Goal: Transaction & Acquisition: Purchase product/service

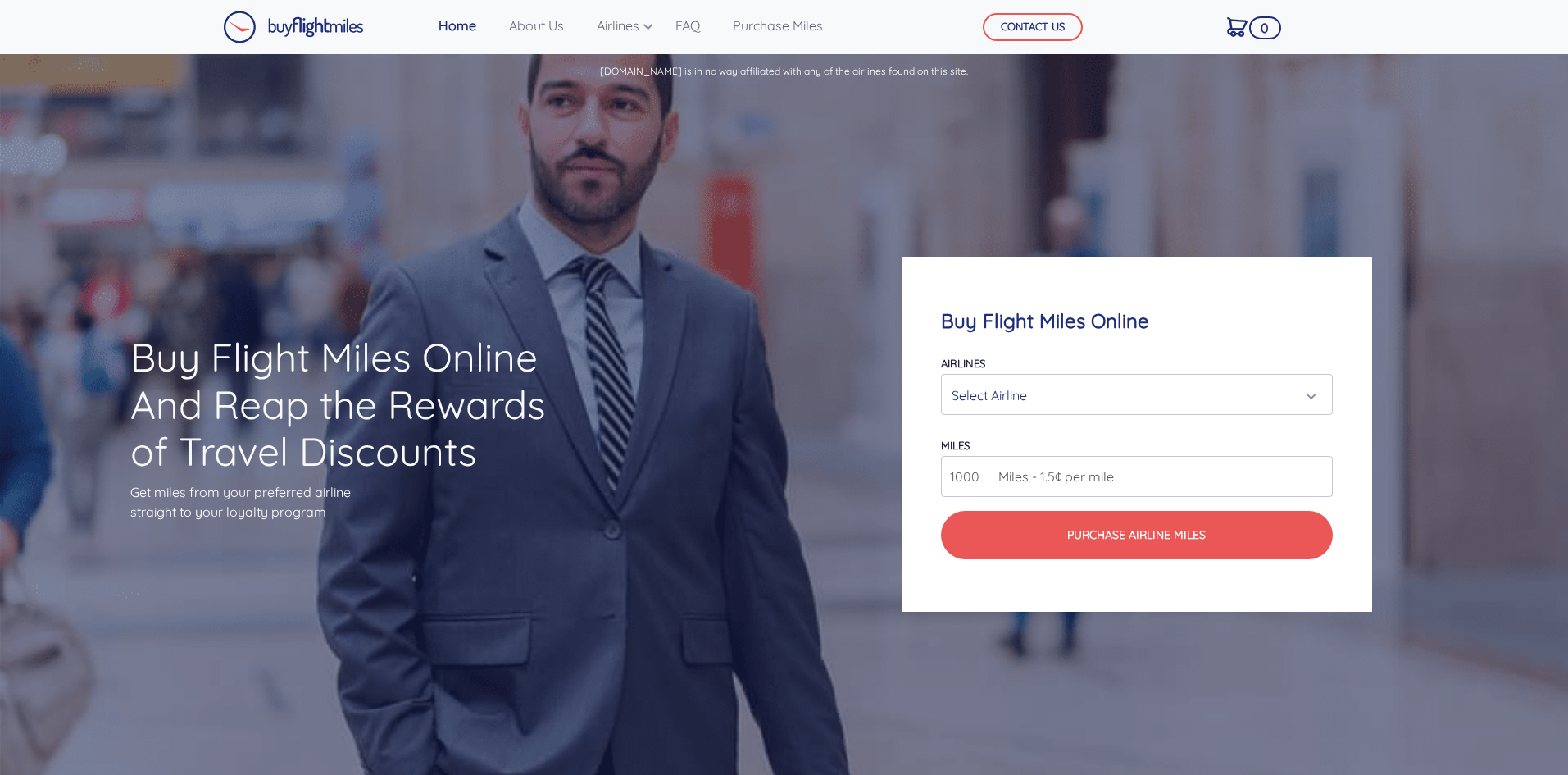
click at [1083, 387] on div "Select Airline" at bounding box center [1132, 395] width 360 height 31
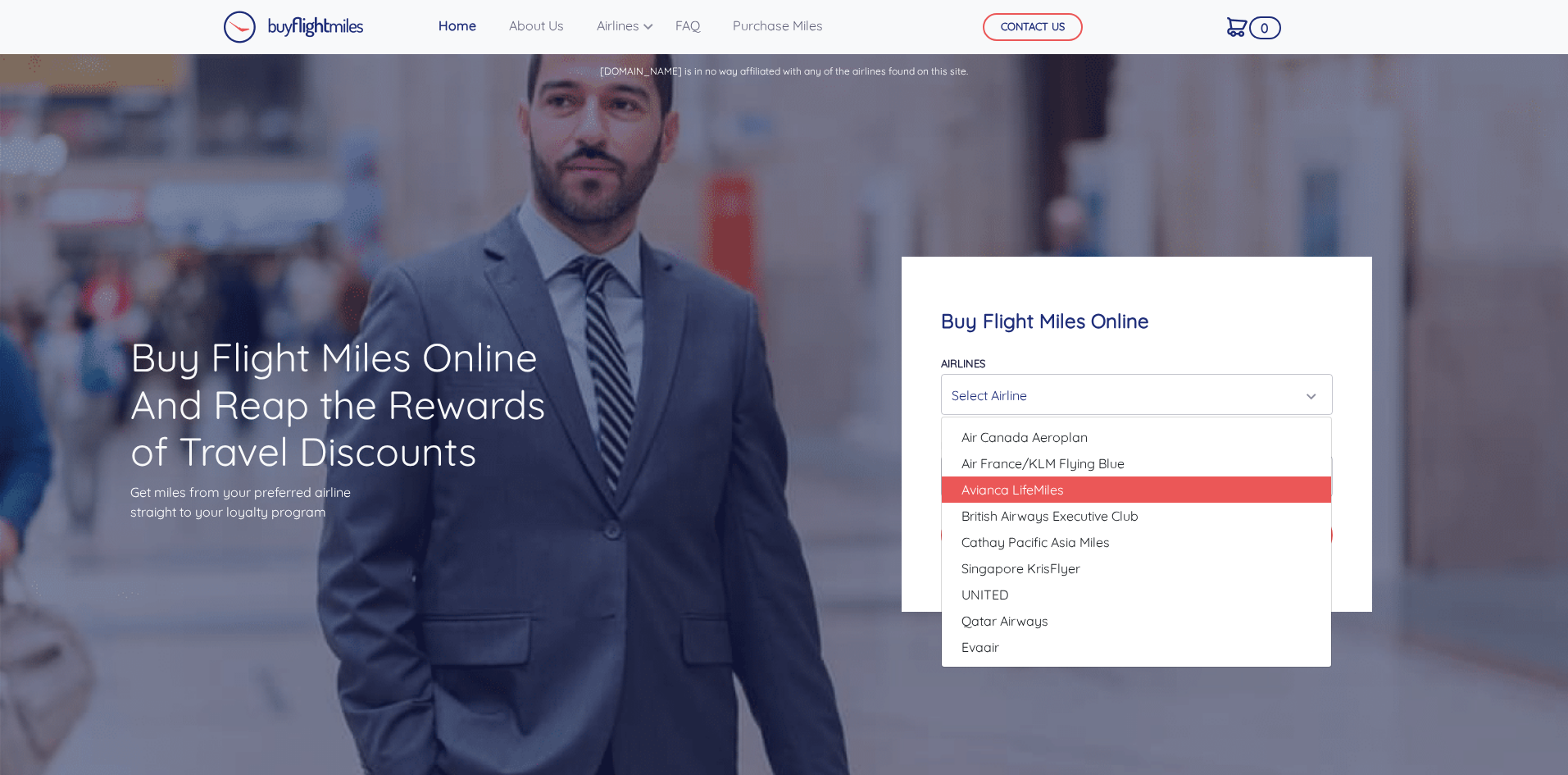
click at [1067, 499] on link "Avianca LifeMiles" at bounding box center [1137, 490] width 389 height 26
select select "Avianca LifeMiles"
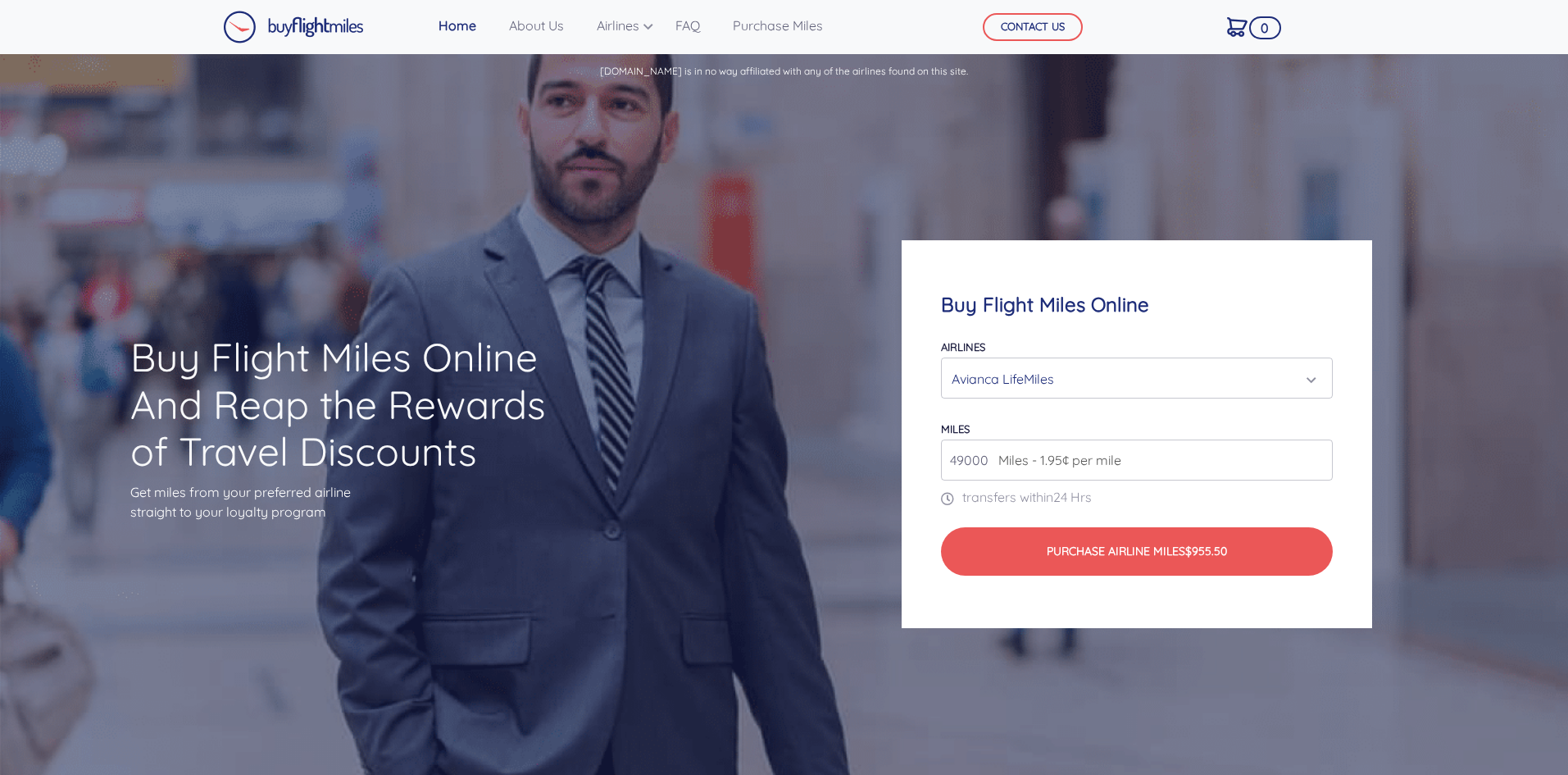
click at [1087, 460] on span "Miles - 1.95¢ per mile" at bounding box center [1056, 460] width 132 height 20
click at [1158, 465] on input "49000" at bounding box center [1137, 460] width 391 height 41
click at [1320, 453] on input "50000" at bounding box center [1137, 460] width 391 height 41
click at [1320, 453] on input "51000" at bounding box center [1137, 460] width 391 height 41
click at [1320, 453] on input "52000" at bounding box center [1137, 460] width 391 height 41
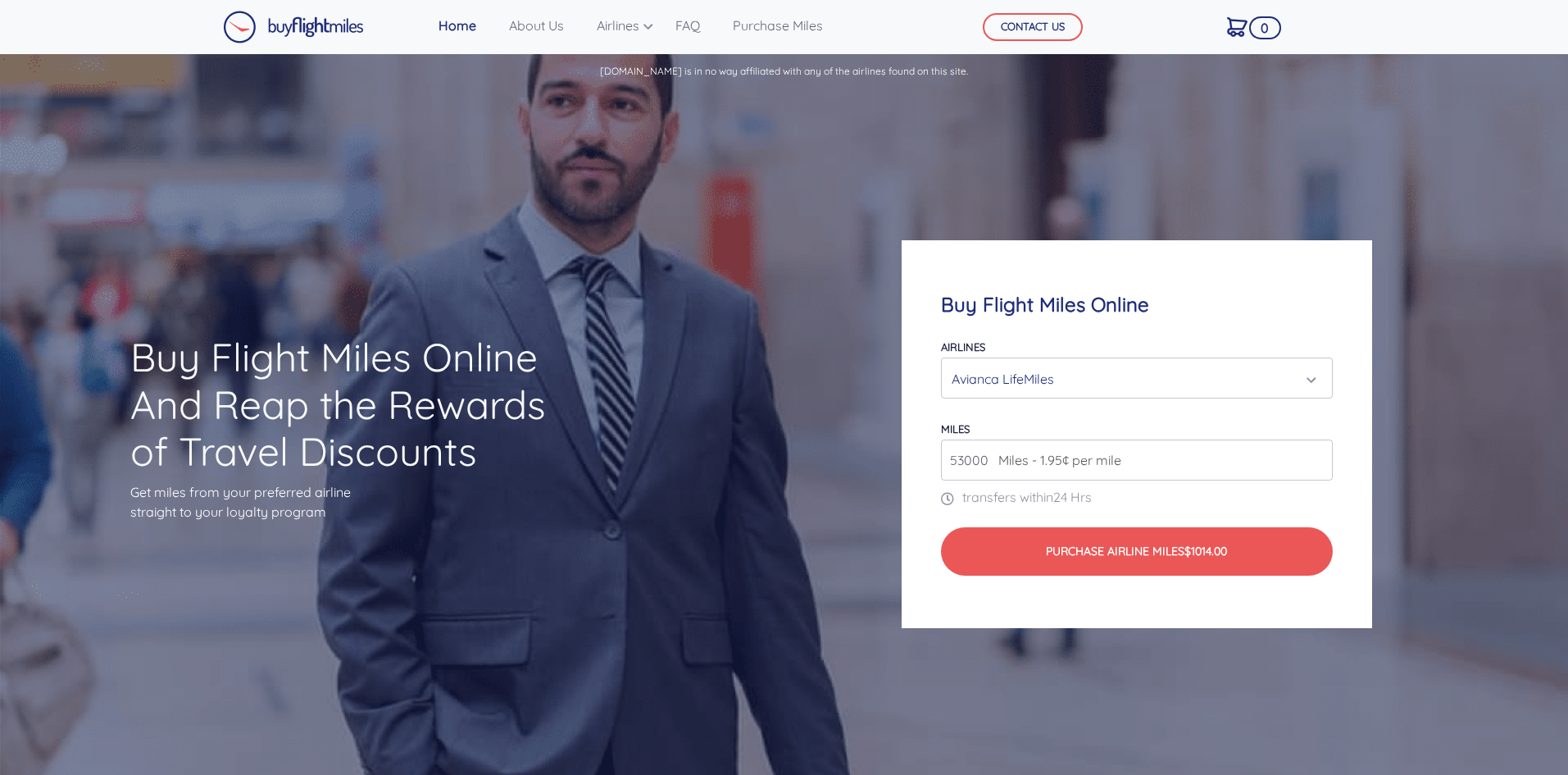
click at [1320, 453] on input "53000" at bounding box center [1137, 460] width 391 height 41
click at [1320, 453] on input "54000" at bounding box center [1137, 460] width 391 height 41
click at [1320, 453] on input "55000" at bounding box center [1137, 460] width 391 height 41
type input "56000"
click at [1317, 452] on input "56000" at bounding box center [1137, 460] width 391 height 41
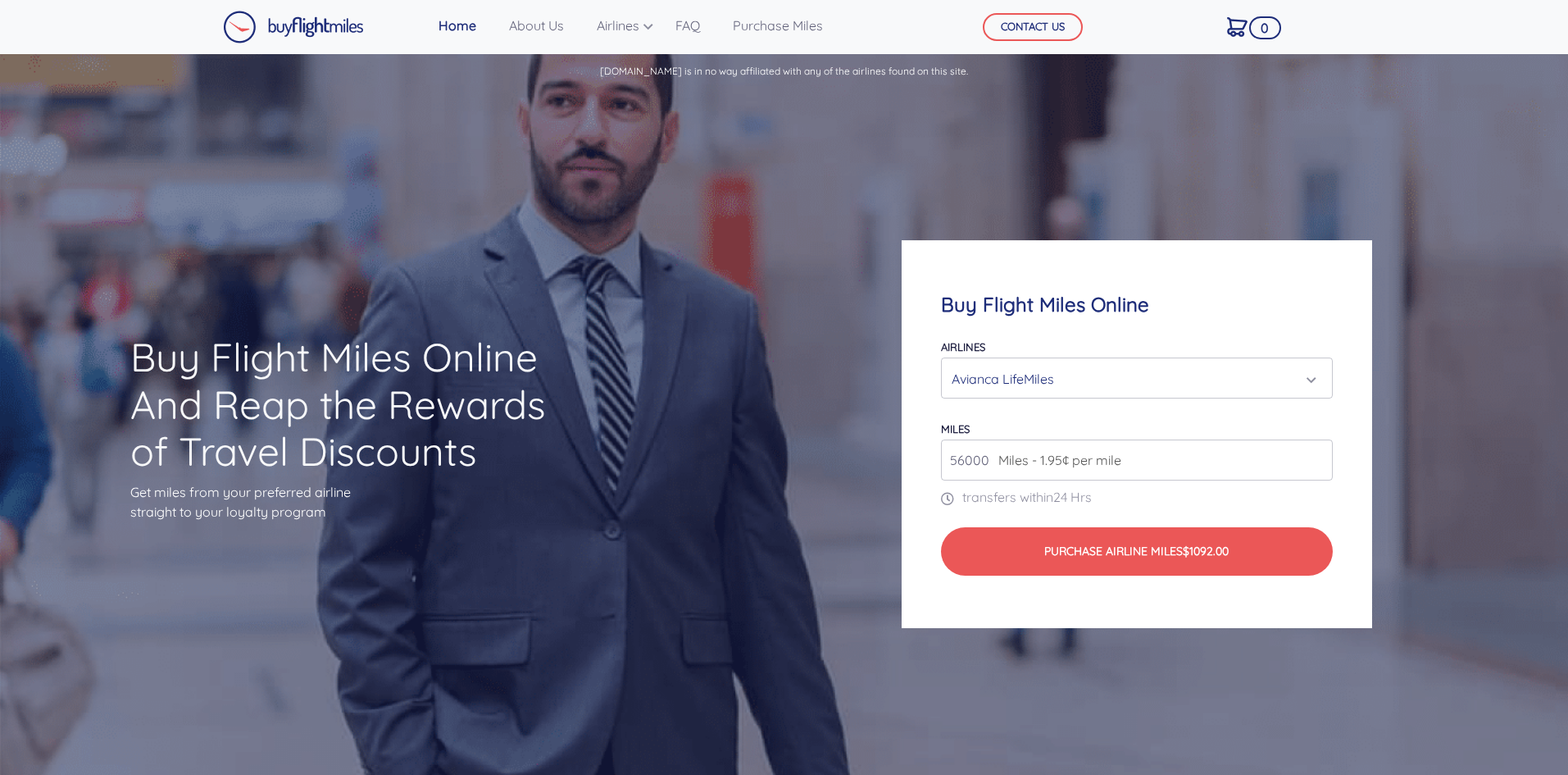
click at [1148, 402] on form "Airlines Air Canada Aeroplan Air France/KLM Flying Blue Avianca LifeMiles Briti…" at bounding box center [1137, 457] width 391 height 241
click at [1126, 392] on div "Avianca LifeMiles" at bounding box center [1132, 378] width 360 height 31
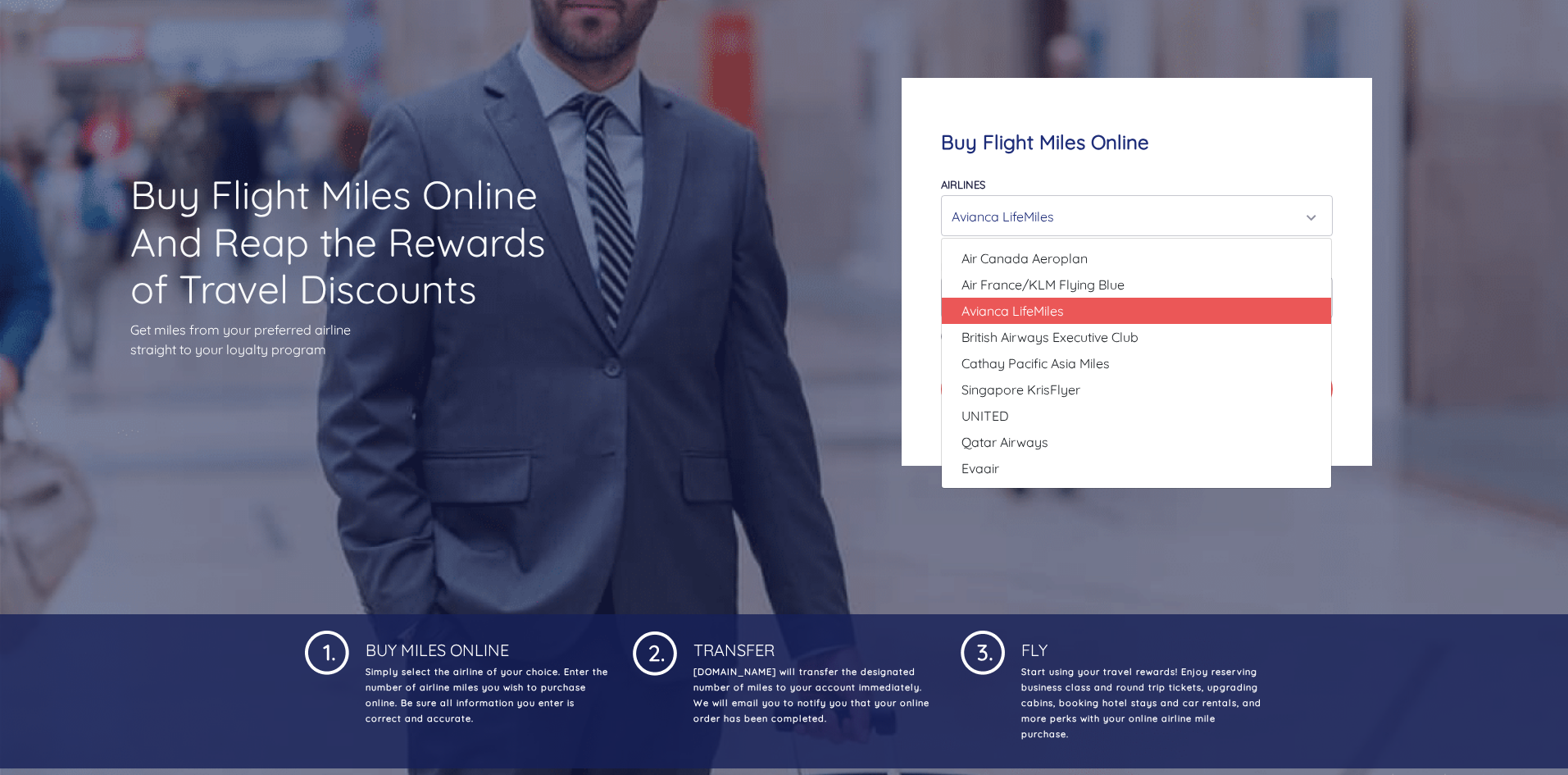
scroll to position [164, 0]
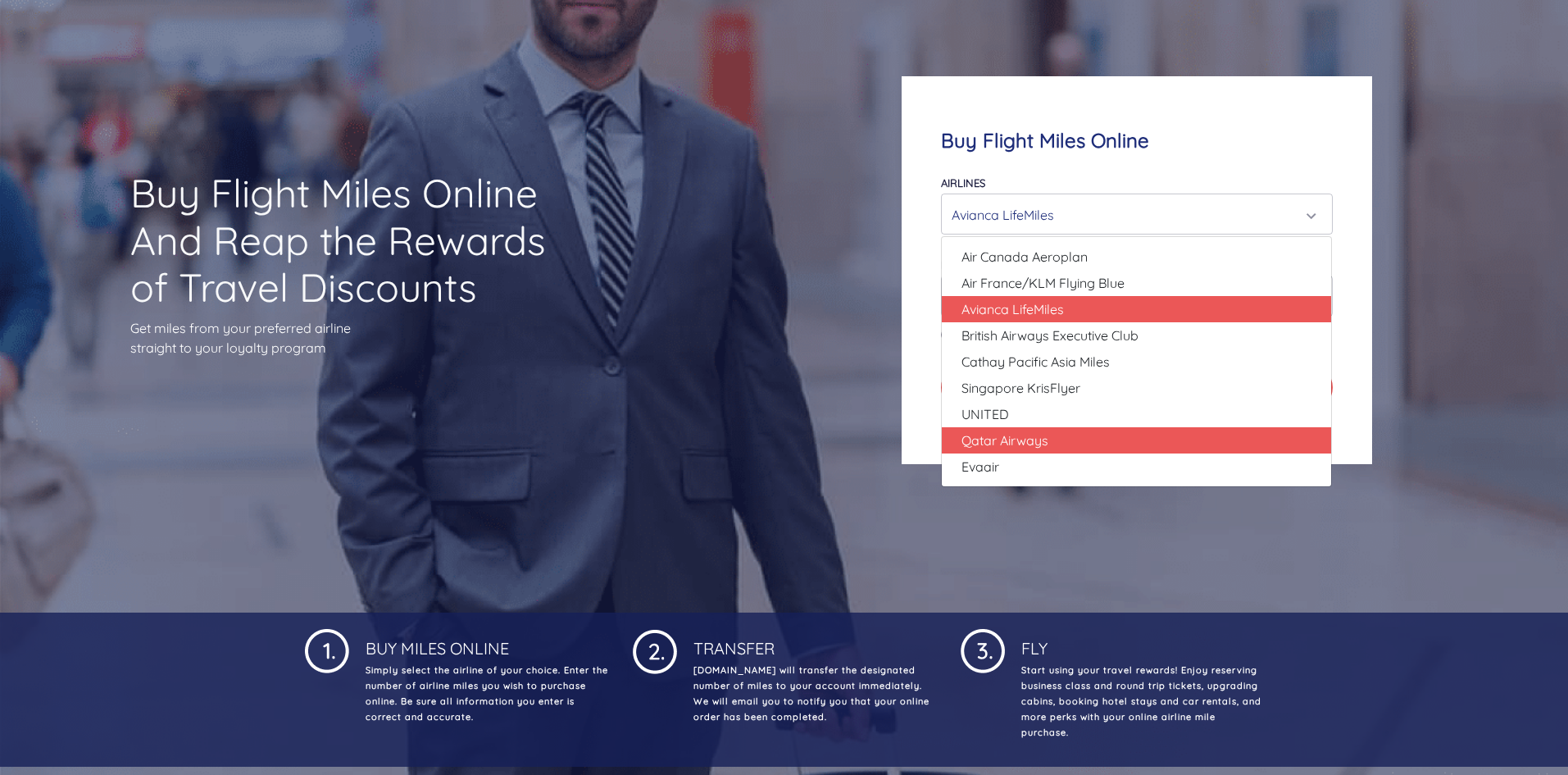
click at [1011, 441] on span "Qatar Airways" at bounding box center [1005, 440] width 86 height 20
select select "Qatar Airways"
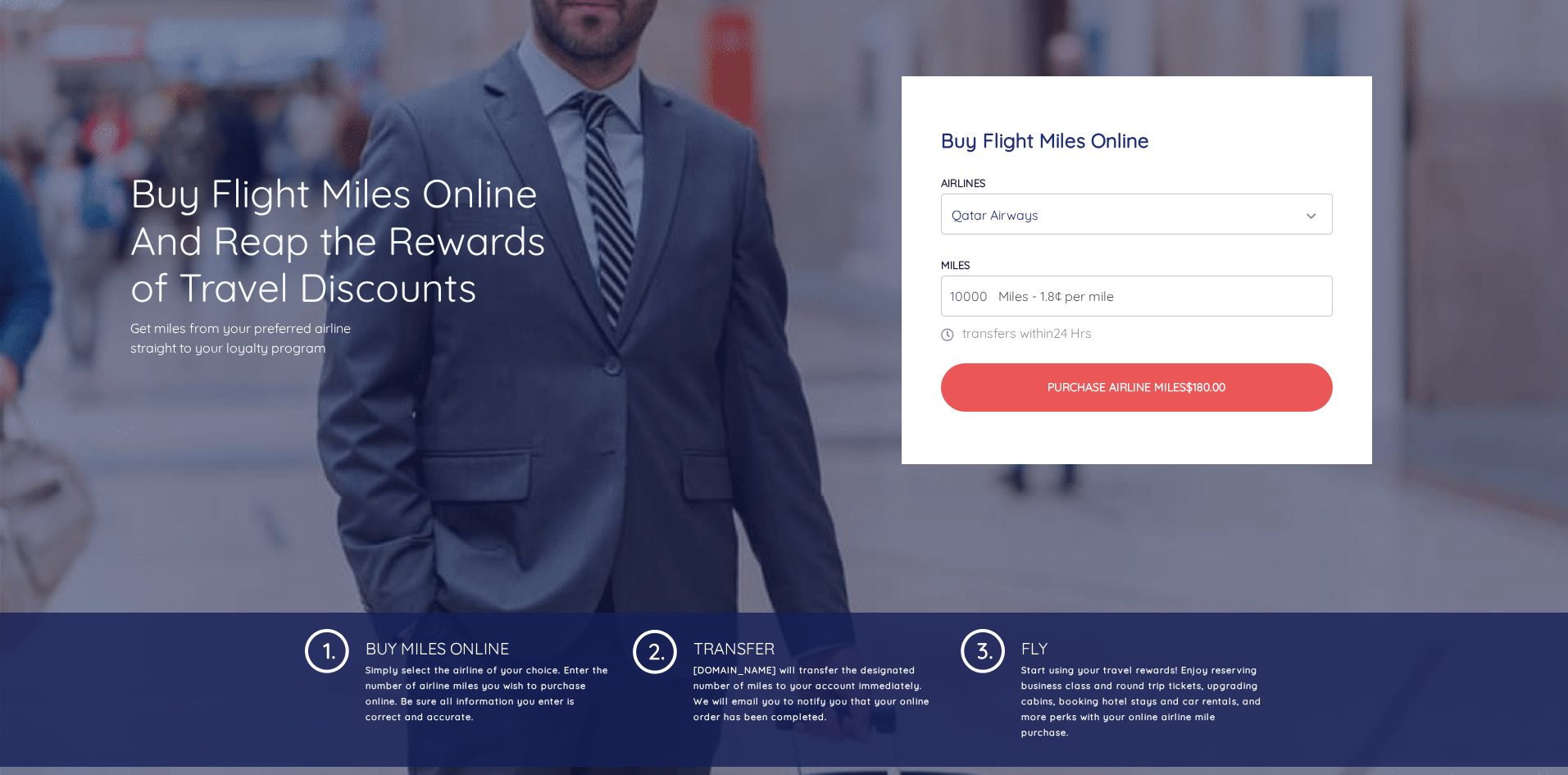
click at [1055, 303] on span "Miles - 1.8¢ per mile" at bounding box center [1052, 295] width 124 height 20
click at [1309, 296] on input "10000" at bounding box center [1137, 296] width 391 height 41
click at [1282, 296] on input "10000" at bounding box center [1137, 296] width 391 height 41
click at [1324, 287] on input "10000" at bounding box center [1137, 296] width 391 height 41
click at [1316, 291] on input "11000" at bounding box center [1137, 296] width 391 height 41
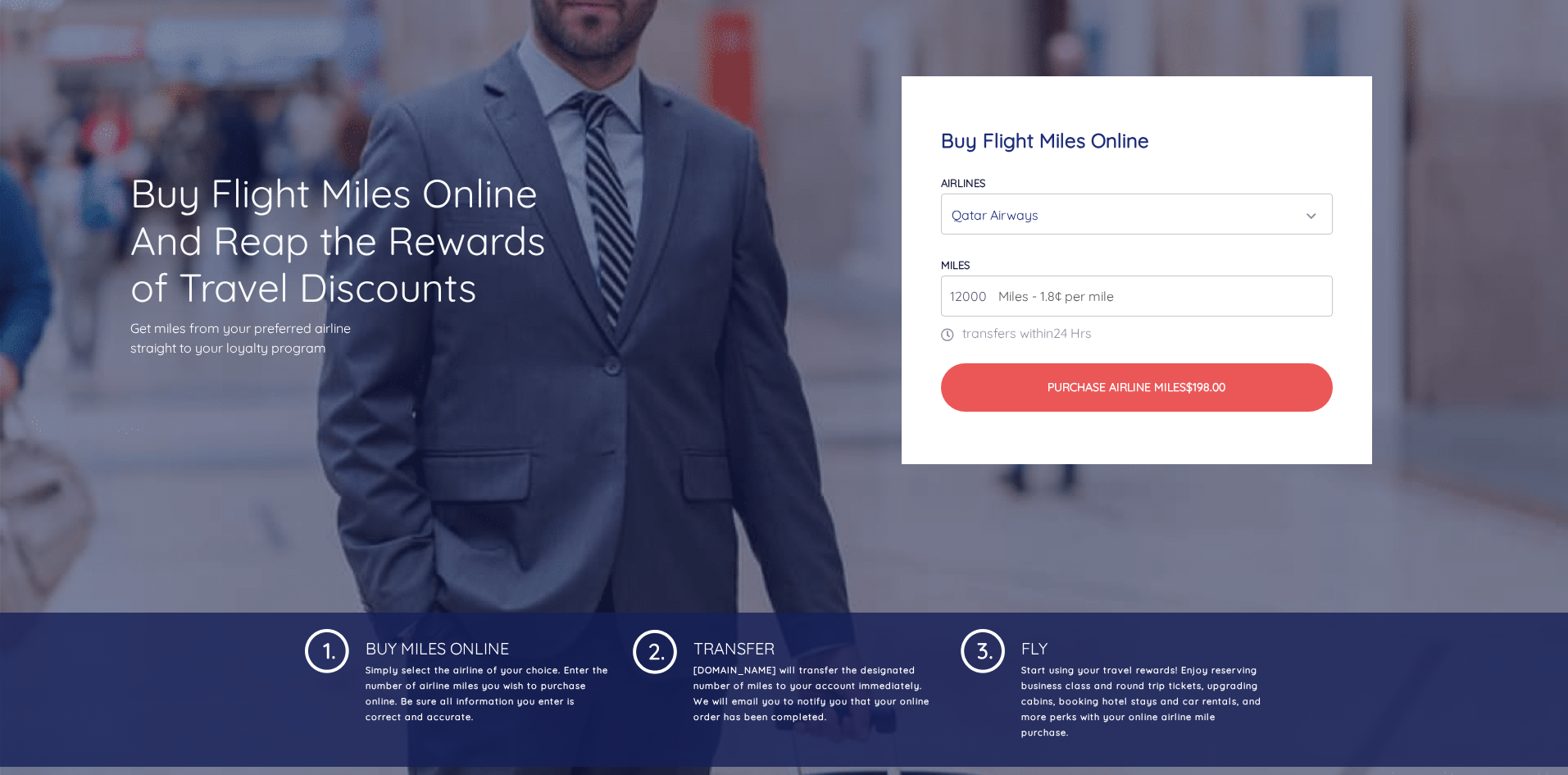
click at [1316, 291] on input "12000" at bounding box center [1137, 296] width 391 height 41
click at [1316, 291] on input "13000" at bounding box center [1137, 296] width 391 height 41
click at [1316, 291] on input "14000" at bounding box center [1137, 296] width 391 height 41
click at [1316, 291] on input "15000" at bounding box center [1137, 296] width 391 height 41
click at [1316, 291] on input "16000" at bounding box center [1137, 296] width 391 height 41
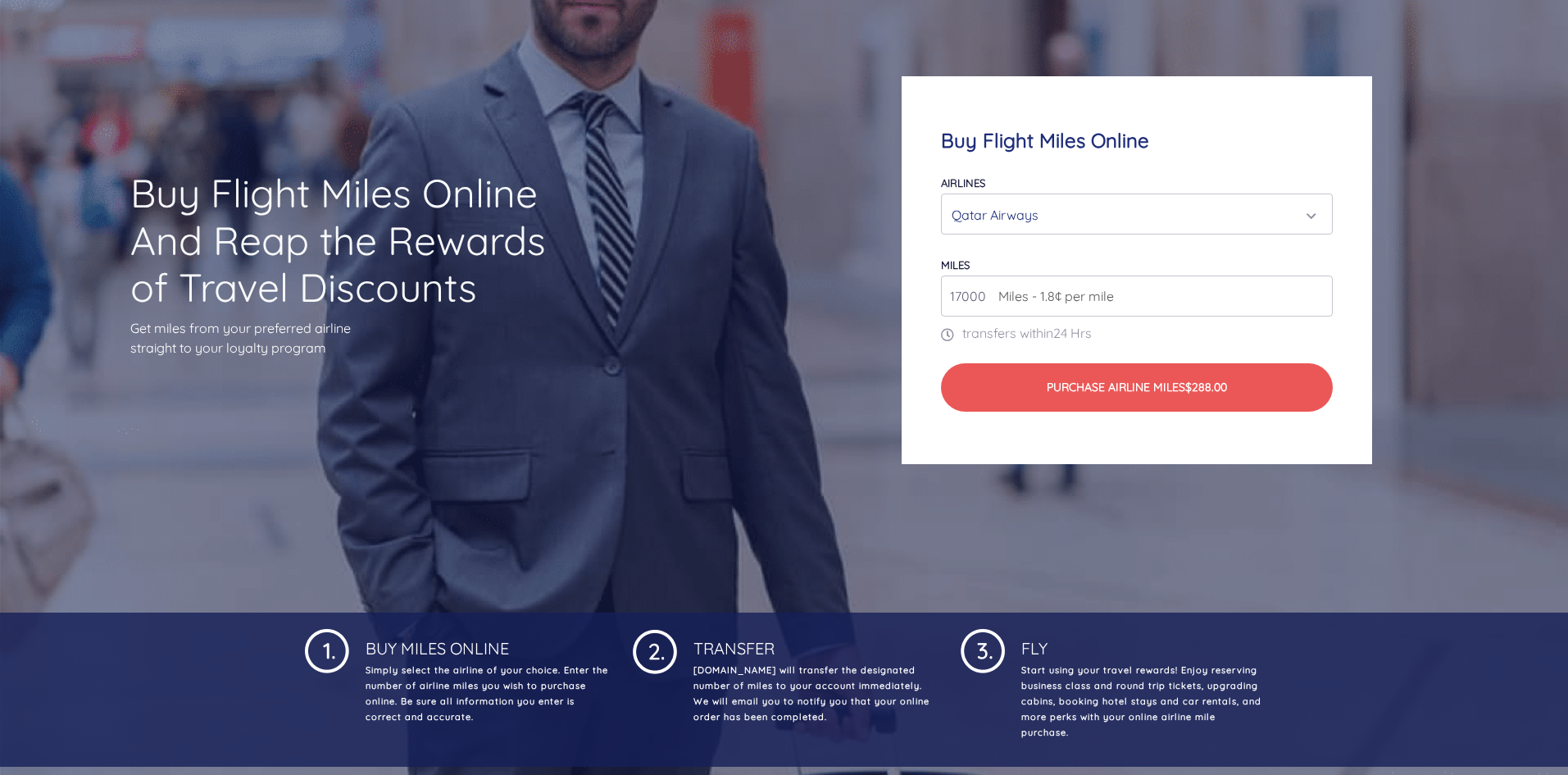
click at [1316, 291] on input "17000" at bounding box center [1137, 296] width 391 height 41
click at [1316, 291] on input "18000" at bounding box center [1137, 296] width 391 height 41
click at [1316, 291] on input "19000" at bounding box center [1137, 296] width 391 height 41
click at [1316, 291] on input "20000" at bounding box center [1137, 296] width 391 height 41
click at [1316, 291] on input "21000" at bounding box center [1137, 296] width 391 height 41
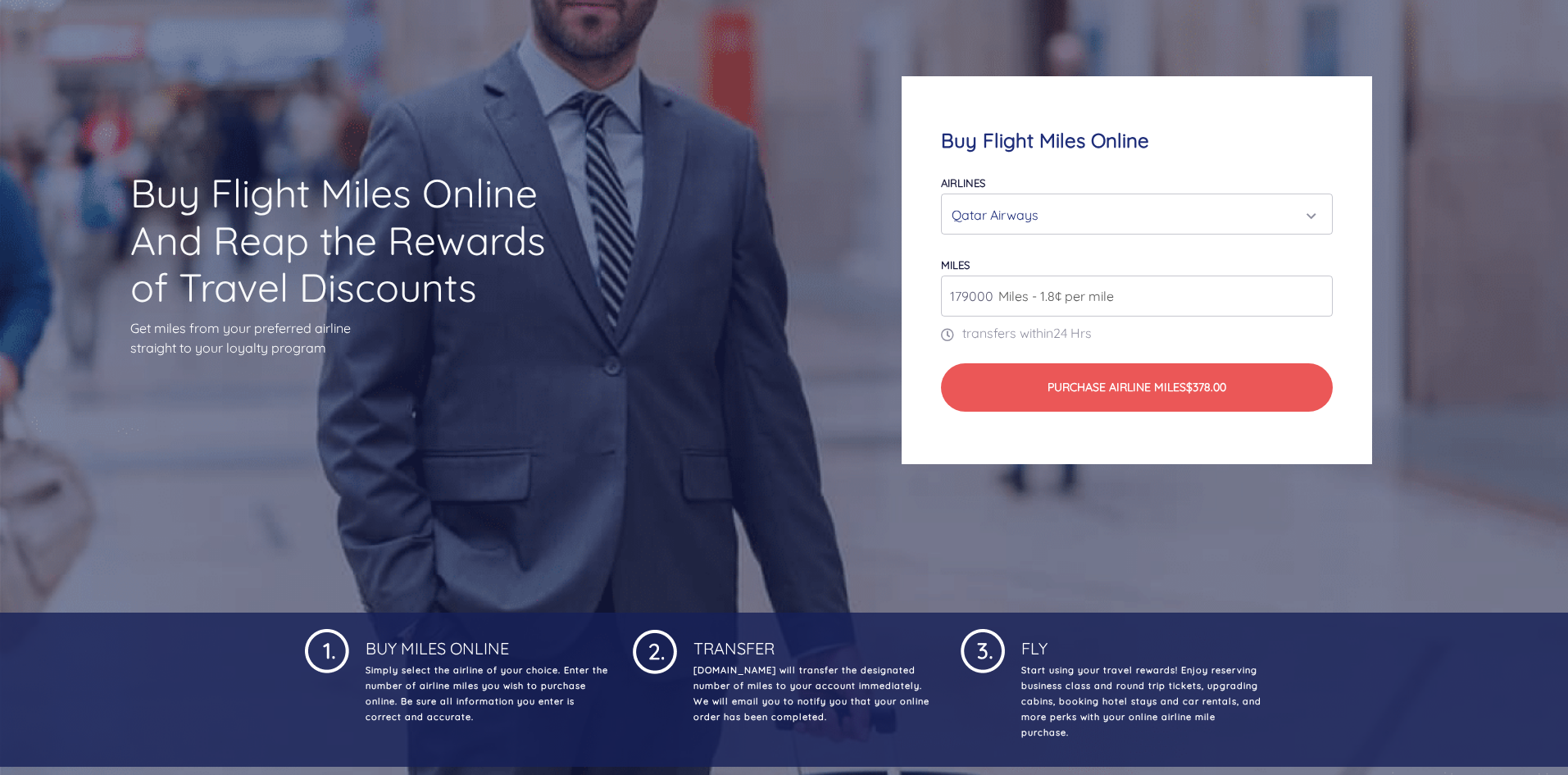
click at [1316, 291] on input "179000" at bounding box center [1137, 296] width 391 height 41
type input "180000"
click at [1316, 291] on input "180000" at bounding box center [1137, 296] width 391 height 41
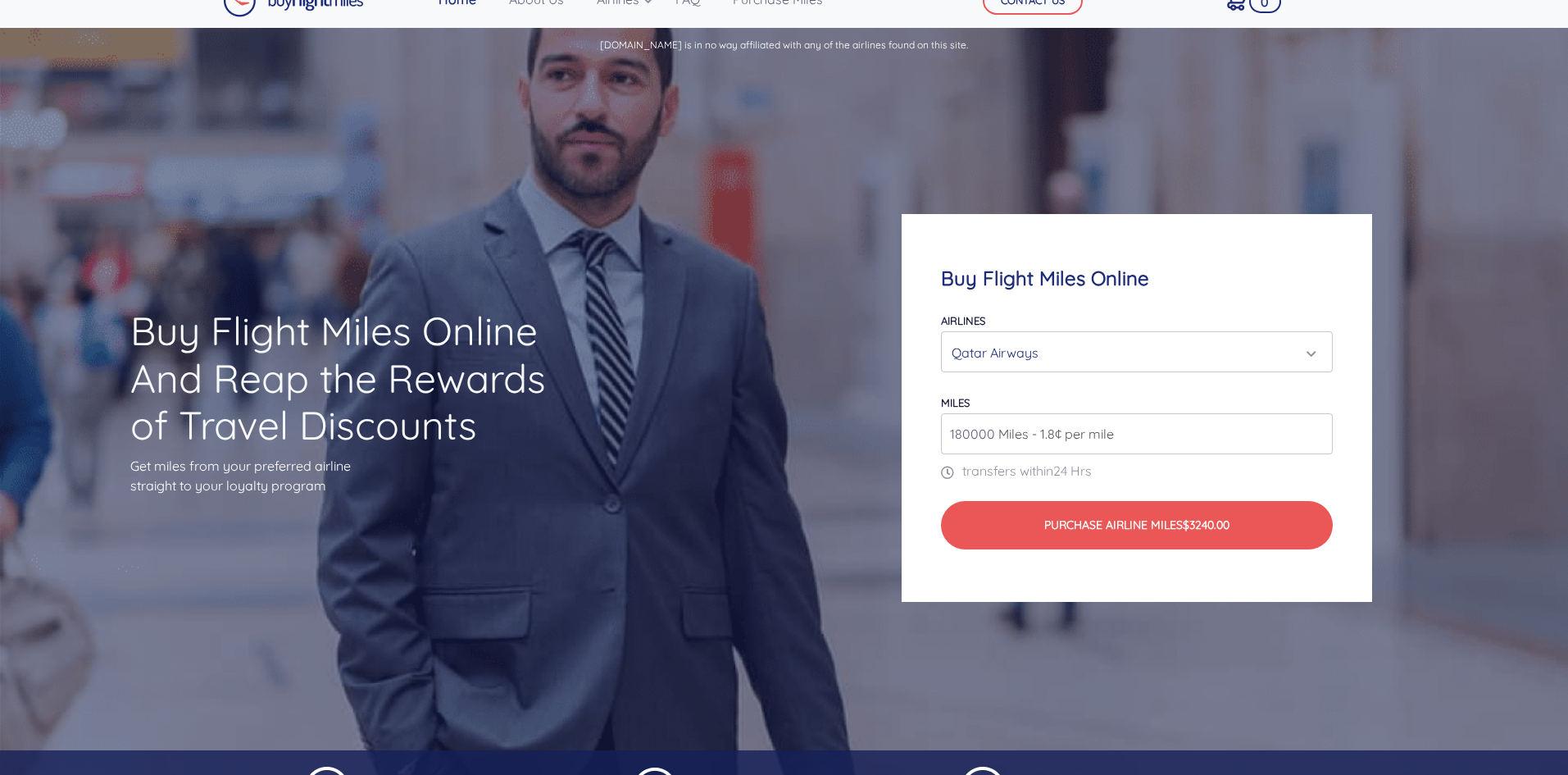
scroll to position [0, 0]
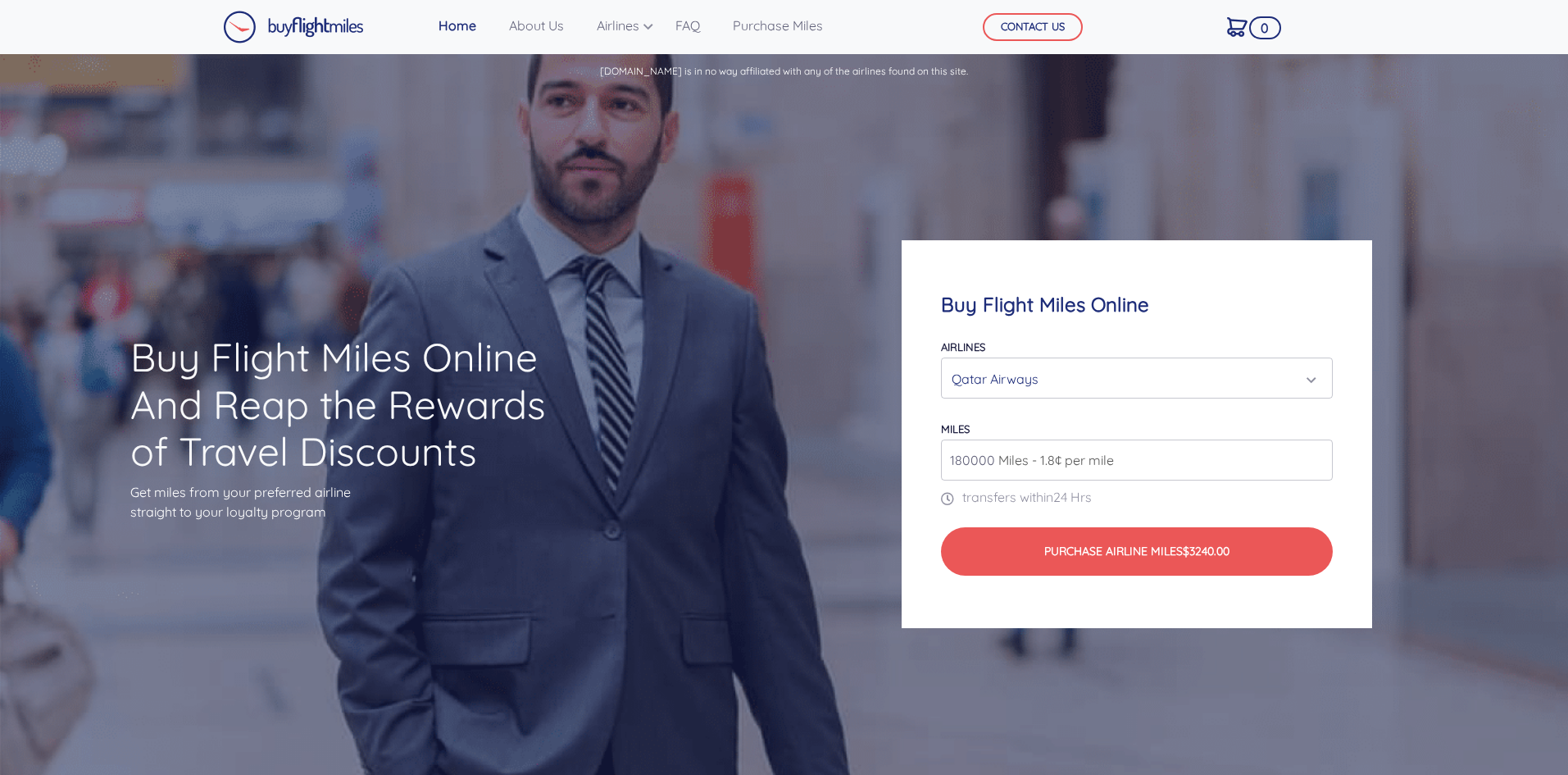
click at [1261, 383] on div "Qatar Airways" at bounding box center [1132, 378] width 360 height 31
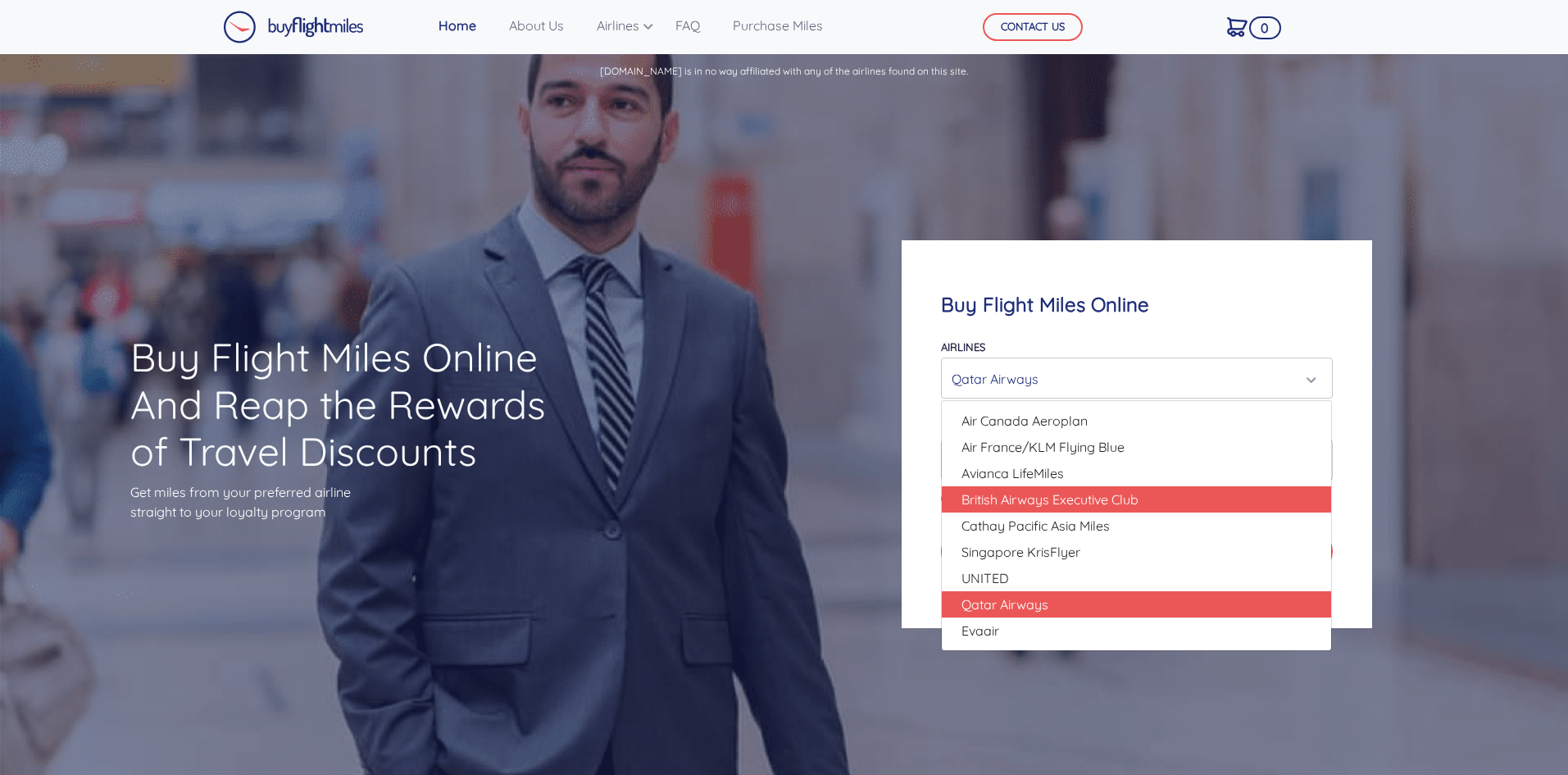
click at [1194, 495] on link "British Airways Executive Club" at bounding box center [1137, 499] width 389 height 26
select select "British Airways Executive Club"
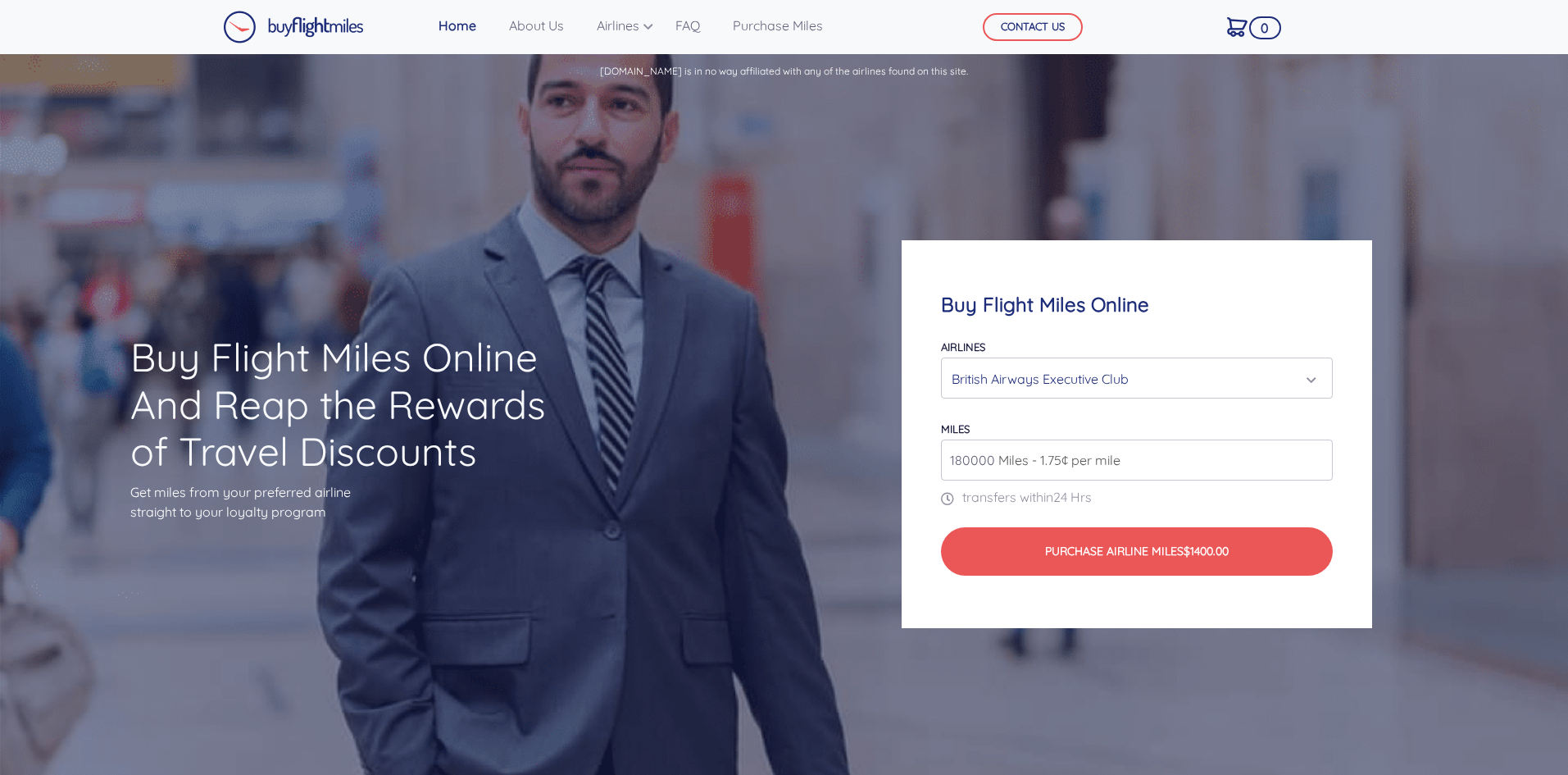
type input "80000"
click at [1003, 285] on div "Buy Flight Miles Online Airlines Air Canada Aeroplan Air France/KLM Flying Blue…" at bounding box center [1137, 435] width 470 height 388
